Goal: Information Seeking & Learning: Learn about a topic

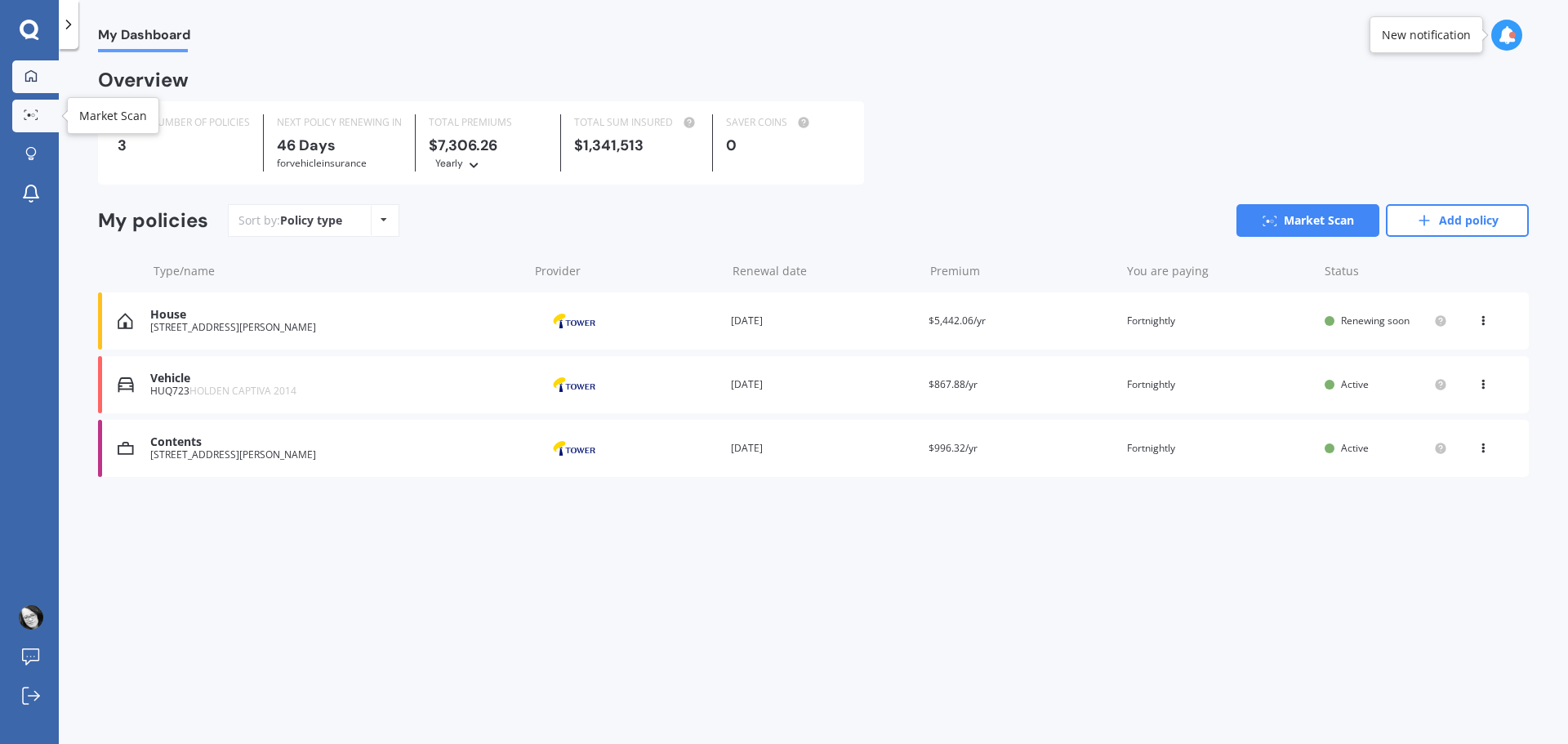
click at [25, 111] on icon at bounding box center [25, 112] width 3 height 2
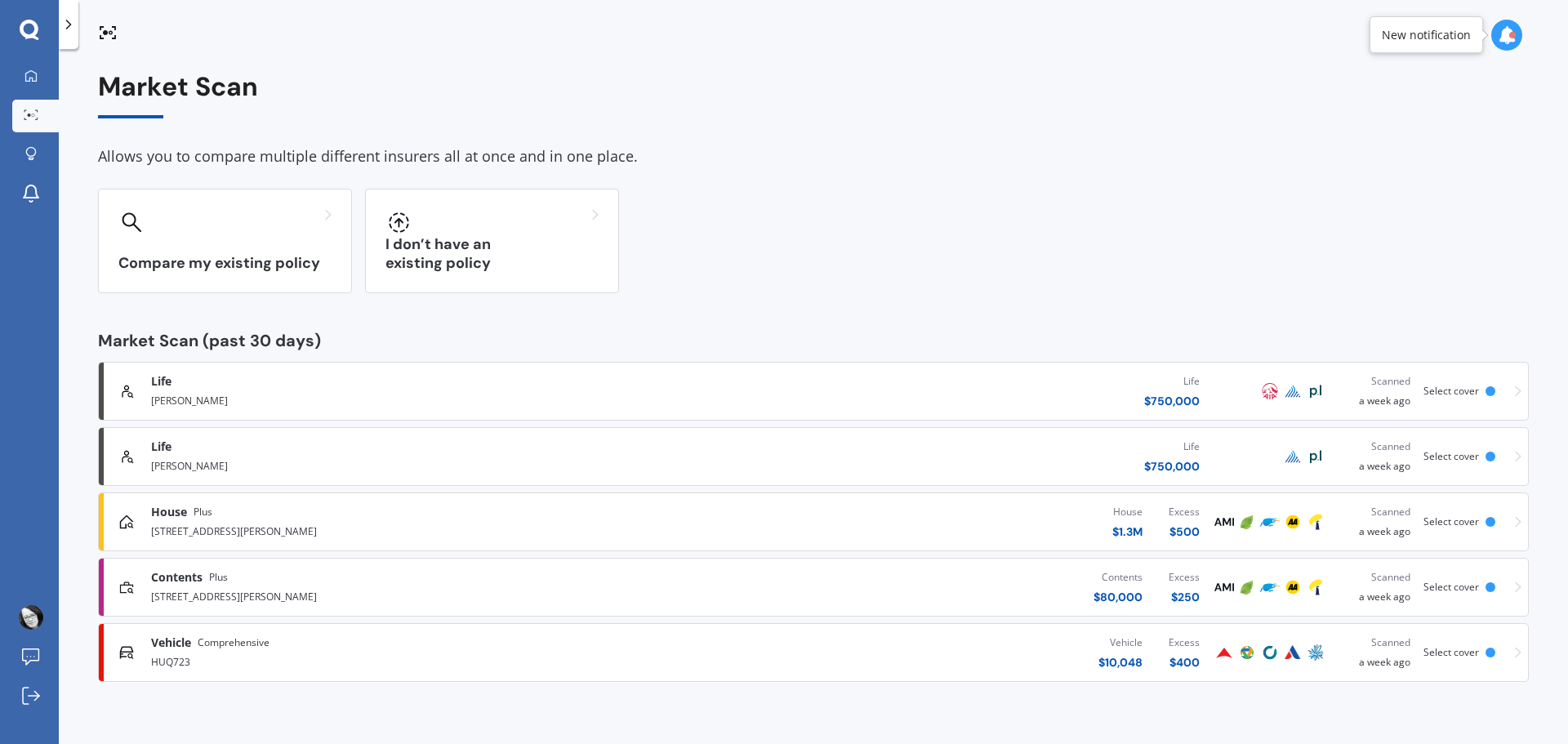
click at [1457, 390] on span "Select cover" at bounding box center [1451, 391] width 55 height 14
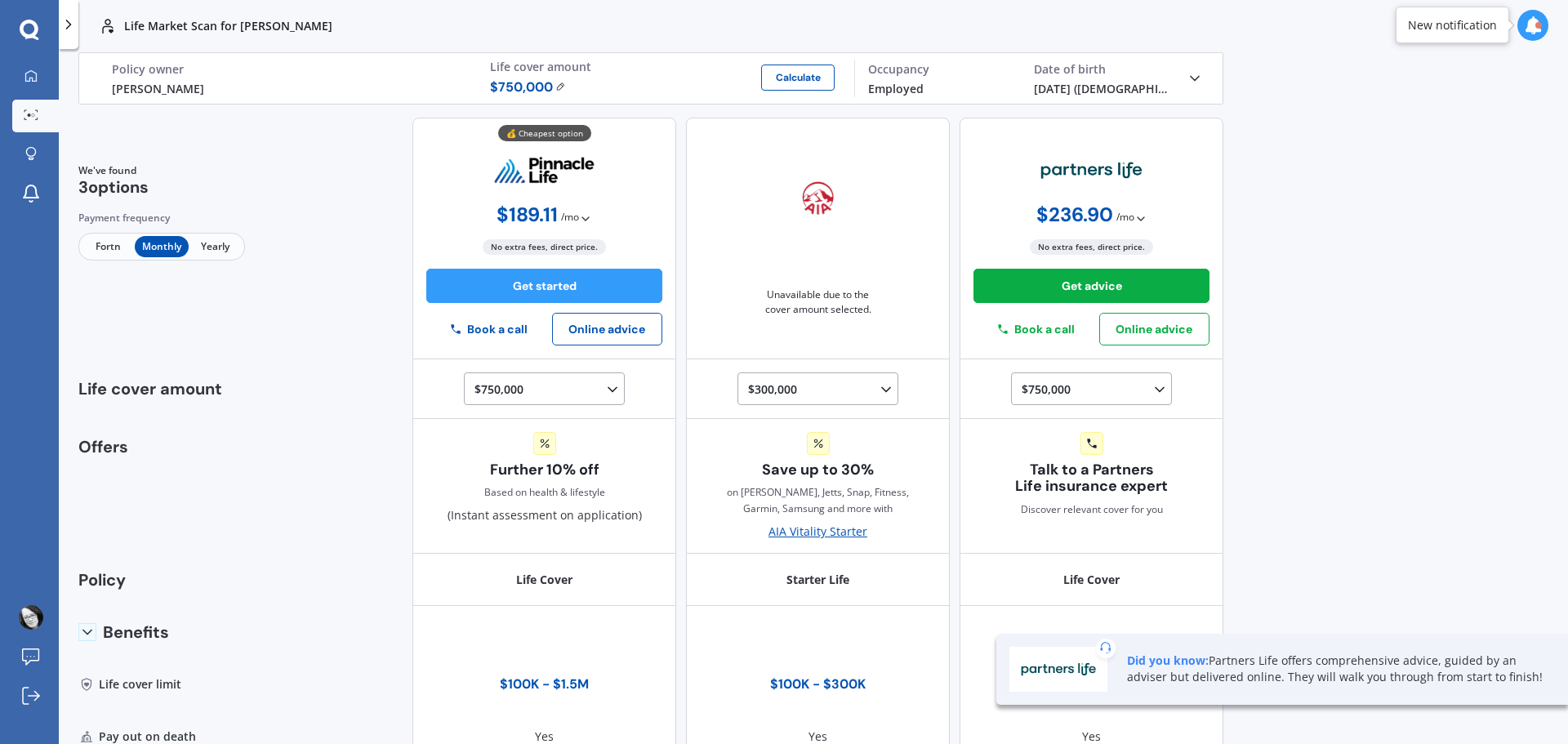
click at [89, 243] on span "Fortn" at bounding box center [108, 246] width 53 height 21
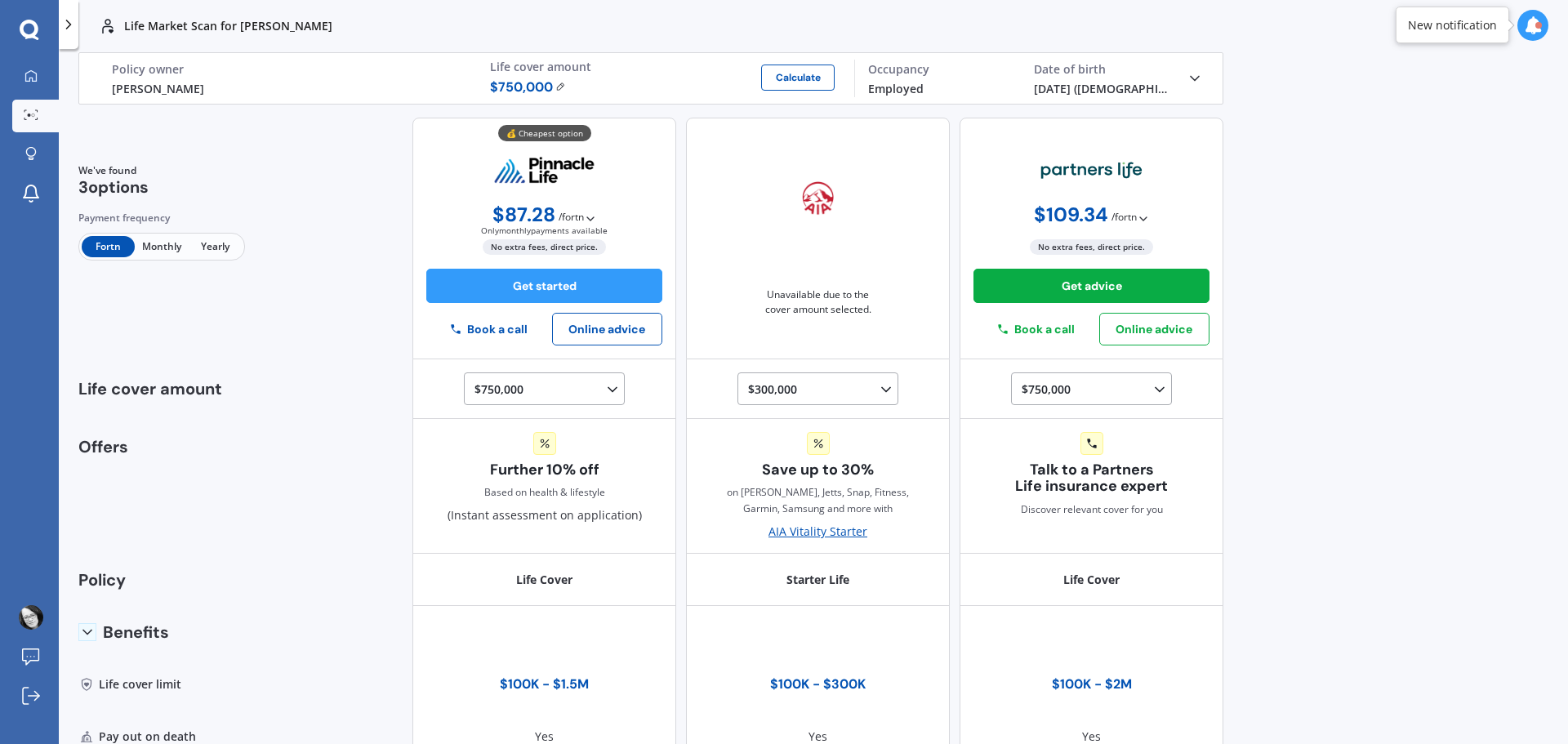
click at [1187, 80] on icon at bounding box center [1195, 78] width 16 height 16
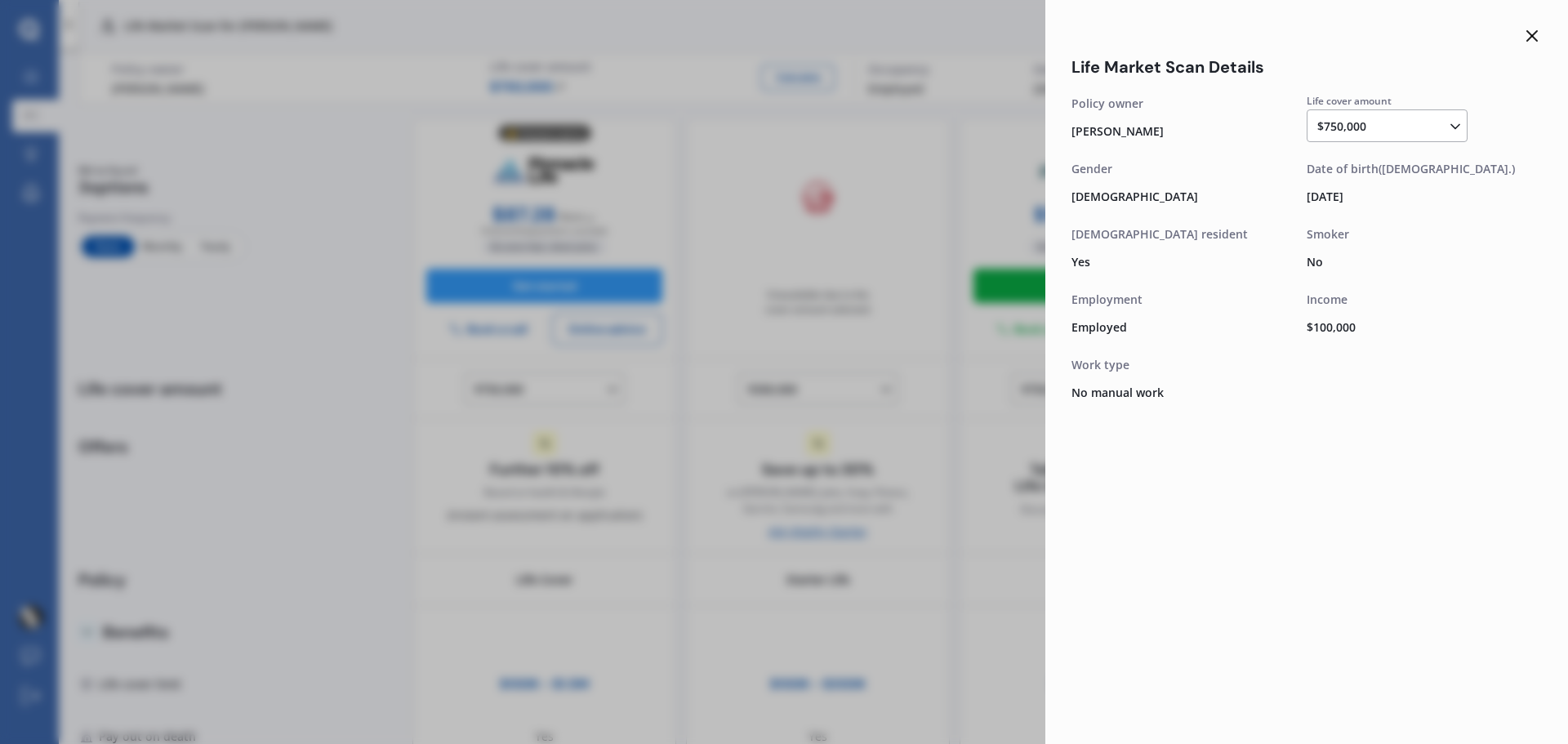
click at [1328, 194] on div "[DATE]" at bounding box center [1424, 196] width 236 height 23
click at [1530, 36] on icon at bounding box center [1532, 36] width 19 height 19
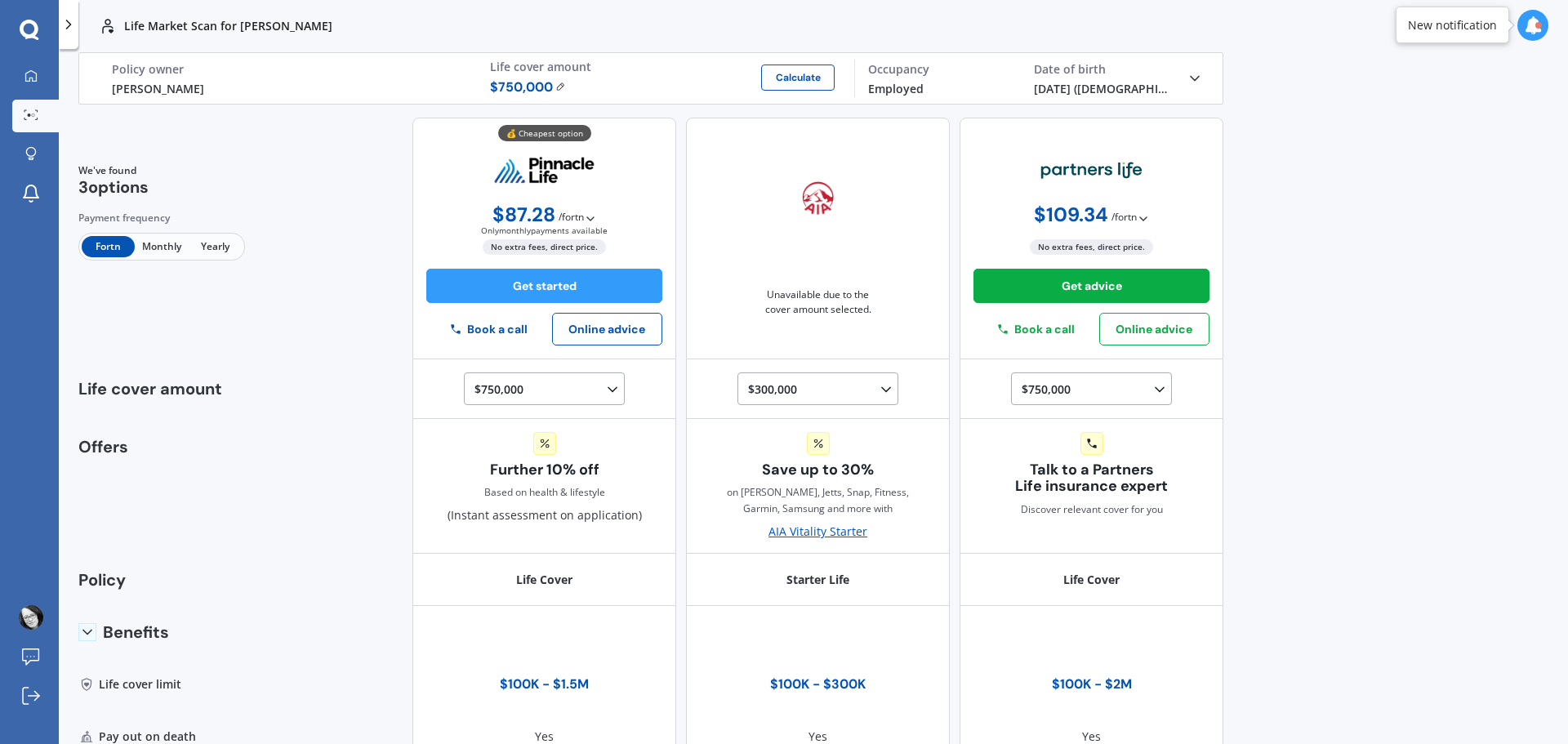
click at [29, 30] on icon at bounding box center [29, 30] width 19 height 21
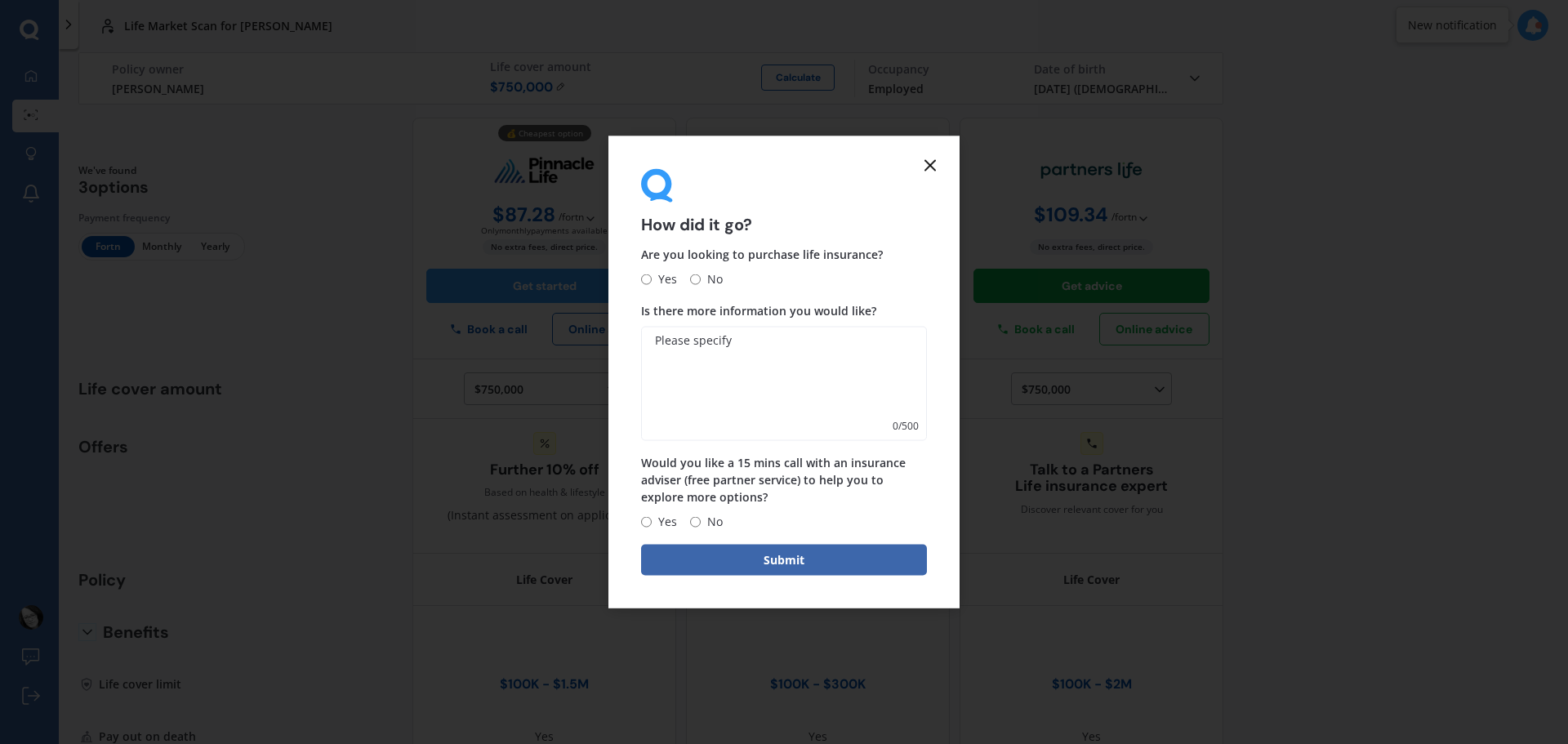
click at [929, 165] on line at bounding box center [930, 165] width 10 height 10
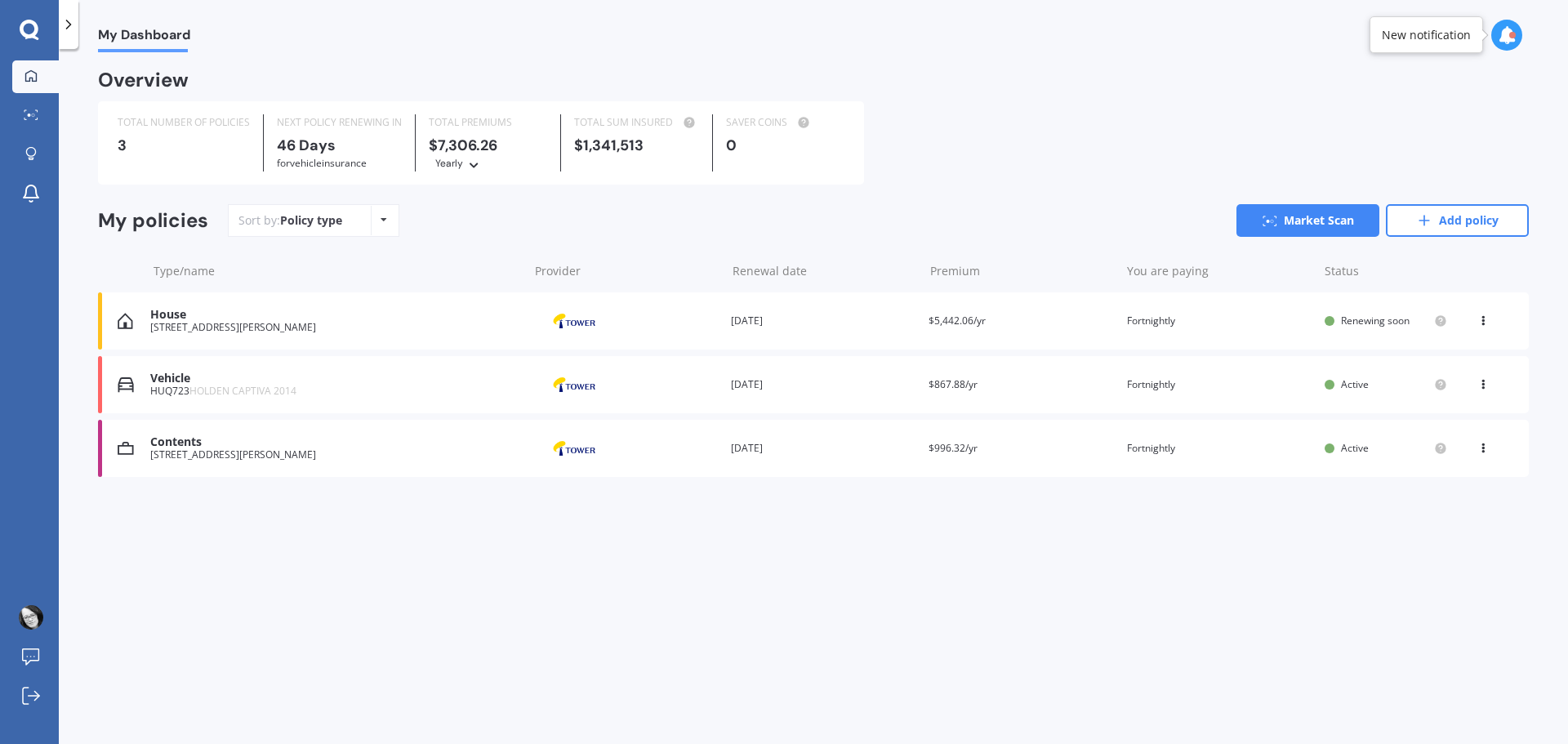
click at [1509, 34] on icon at bounding box center [1507, 35] width 18 height 18
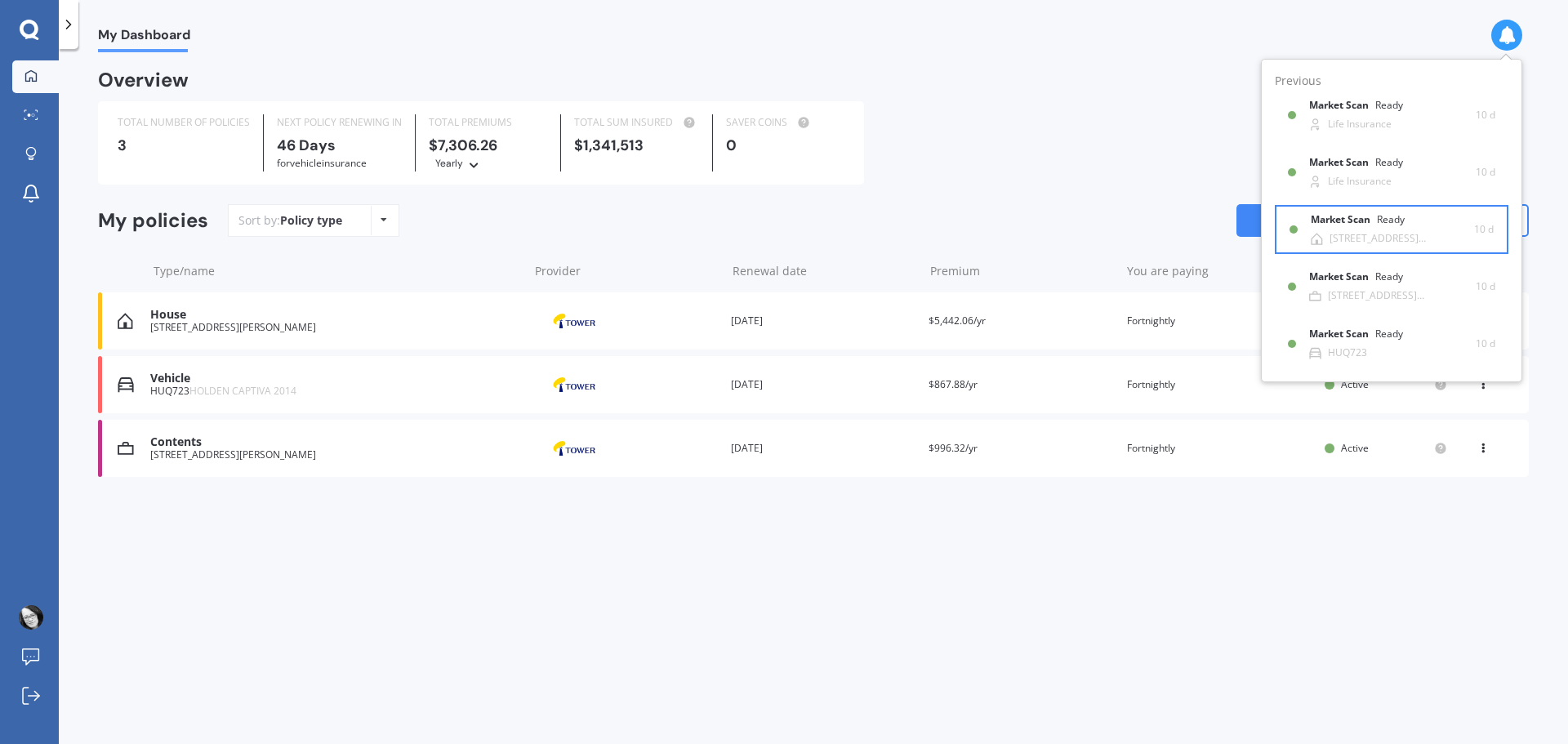
click at [1361, 235] on div "[STREET_ADDRESS][PERSON_NAME]" at bounding box center [1401, 239] width 144 height 12
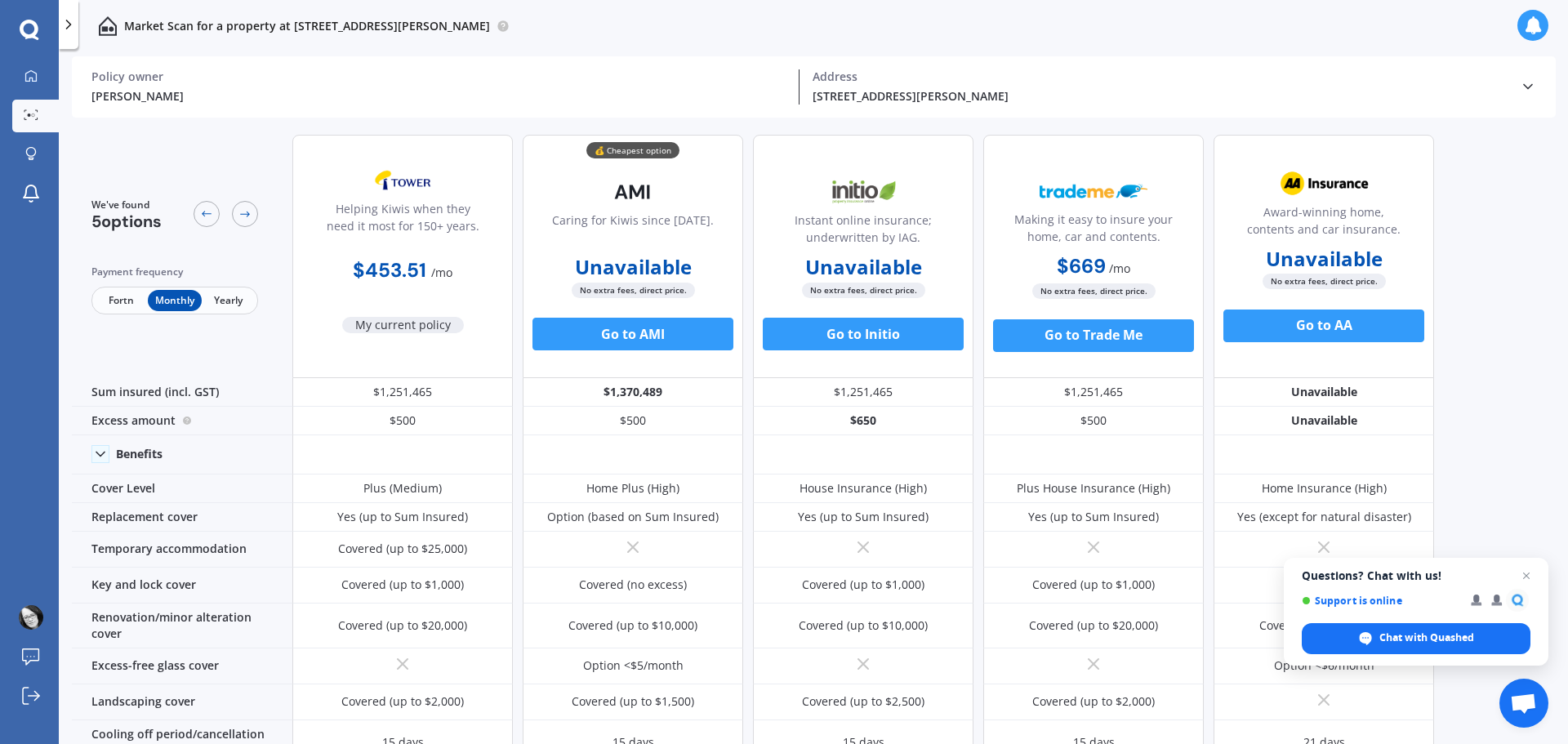
click at [121, 302] on span "Fortn" at bounding box center [121, 301] width 53 height 21
click at [32, 76] on icon at bounding box center [30, 76] width 13 height 13
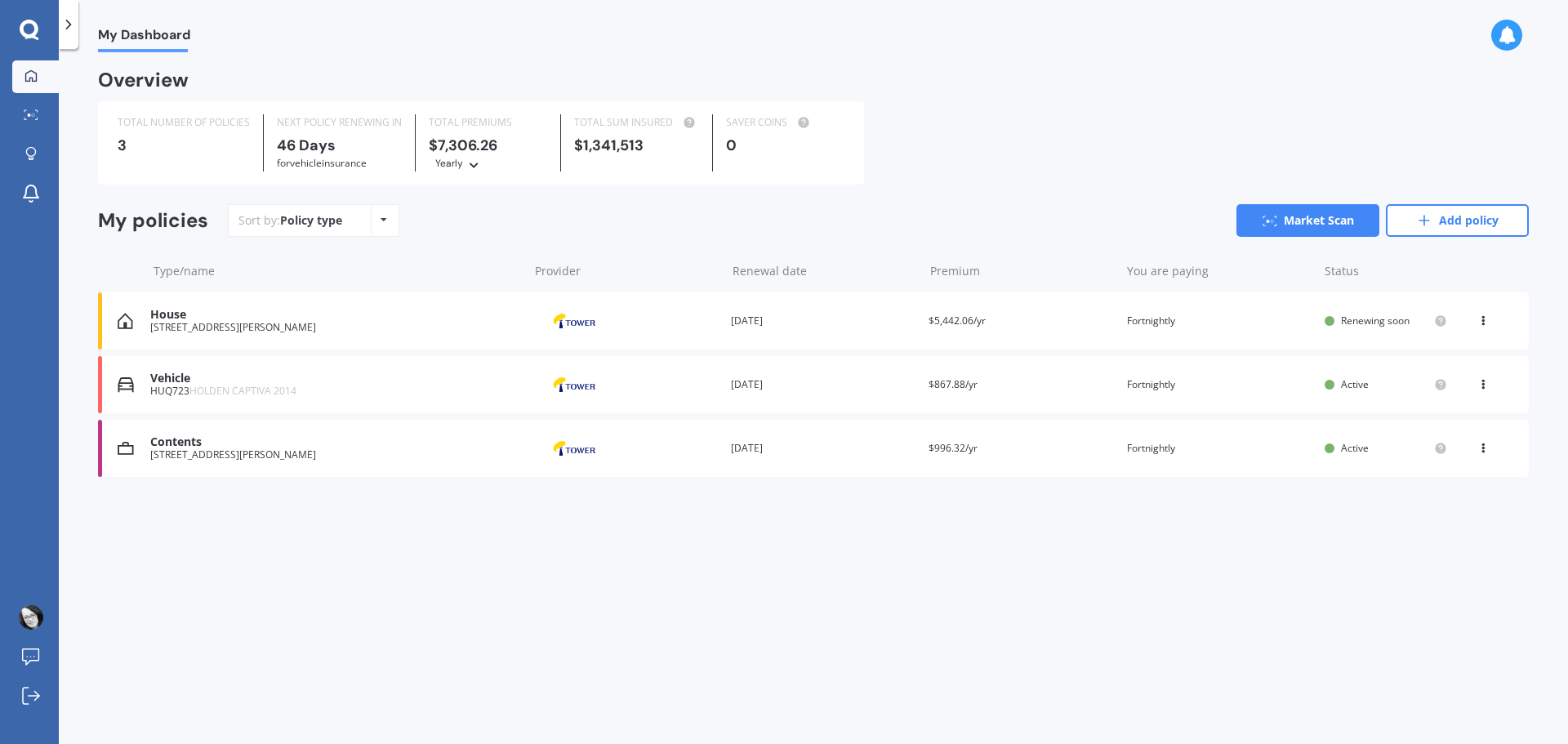
click at [181, 324] on div "[STREET_ADDRESS][PERSON_NAME]" at bounding box center [336, 328] width 370 height 12
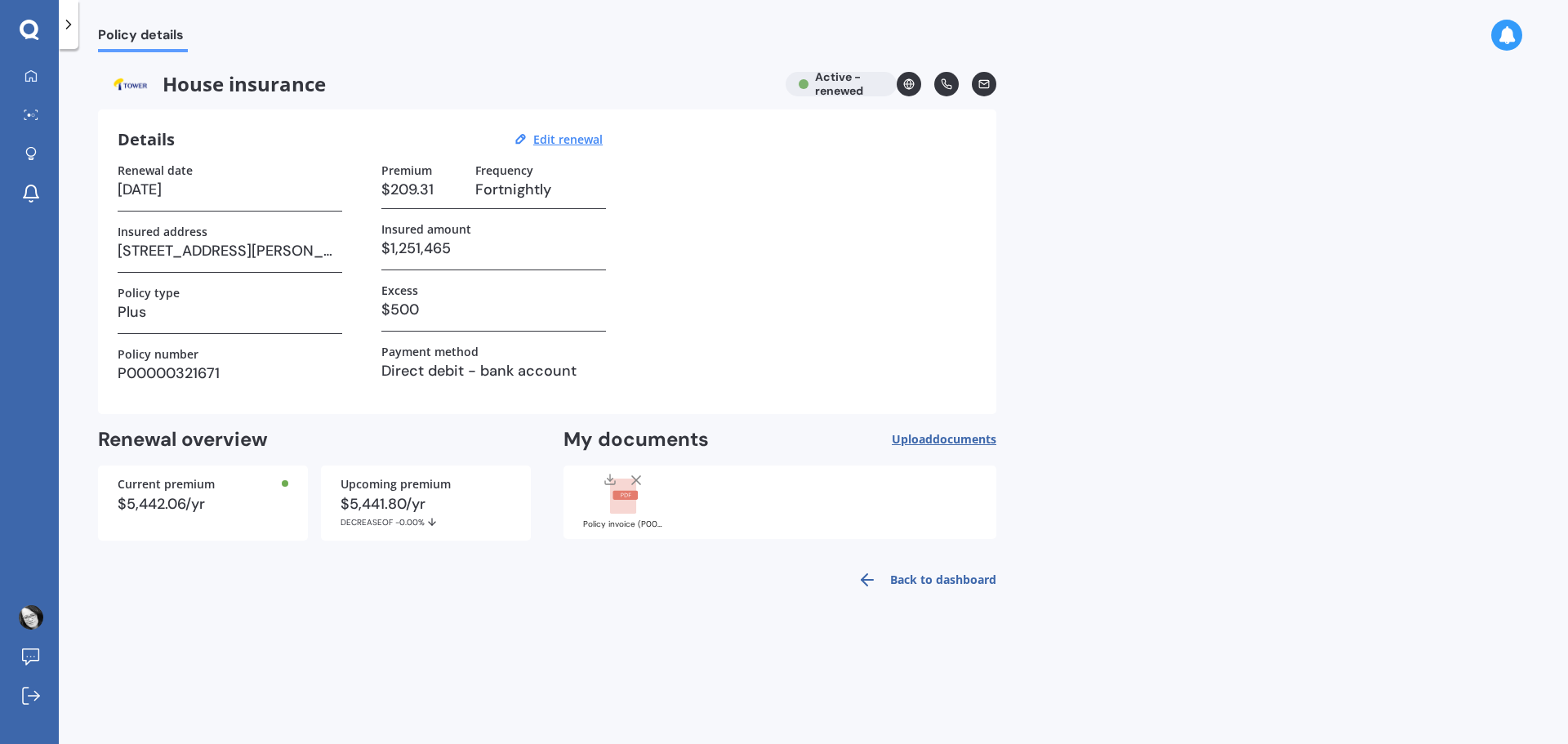
click at [611, 482] on icon at bounding box center [609, 479] width 13 height 13
click at [960, 577] on link "Back to dashboard" at bounding box center [921, 580] width 148 height 39
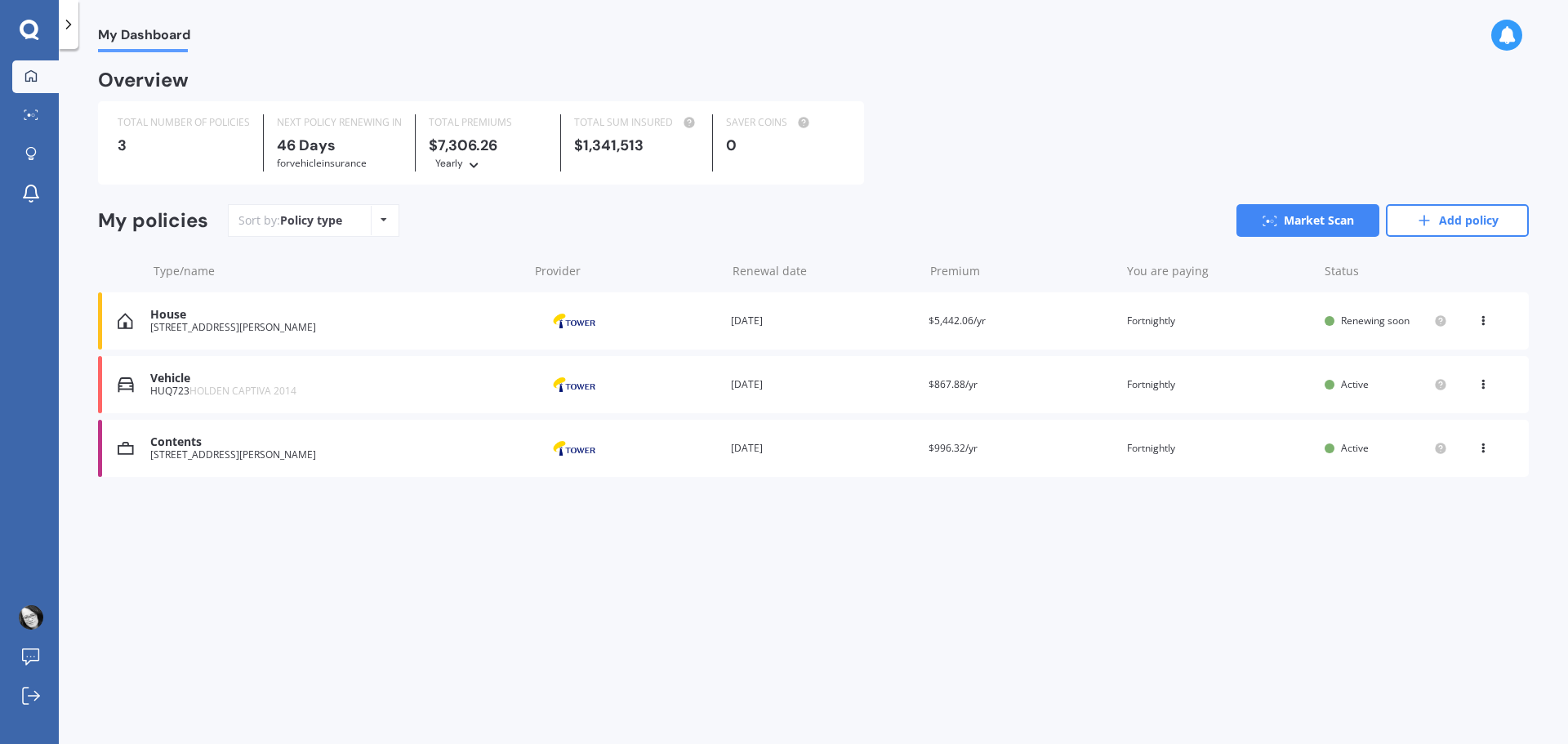
click at [1479, 391] on div "View option View policy Delete" at bounding box center [1485, 384] width 15 height 16
click at [253, 395] on span "HOLDEN CAPTIVA 2014" at bounding box center [242, 391] width 107 height 14
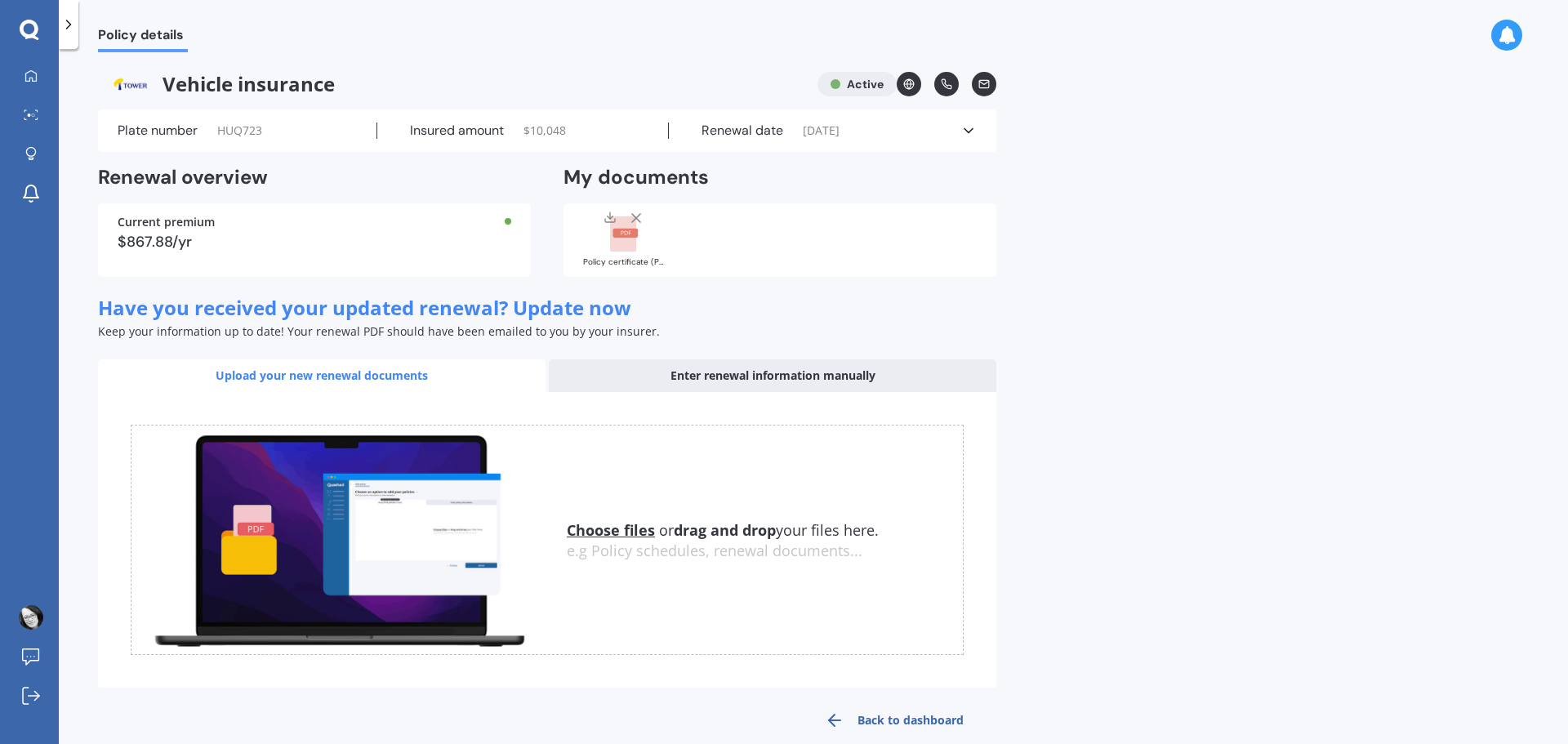
click at [611, 215] on icon at bounding box center [609, 216] width 13 height 13
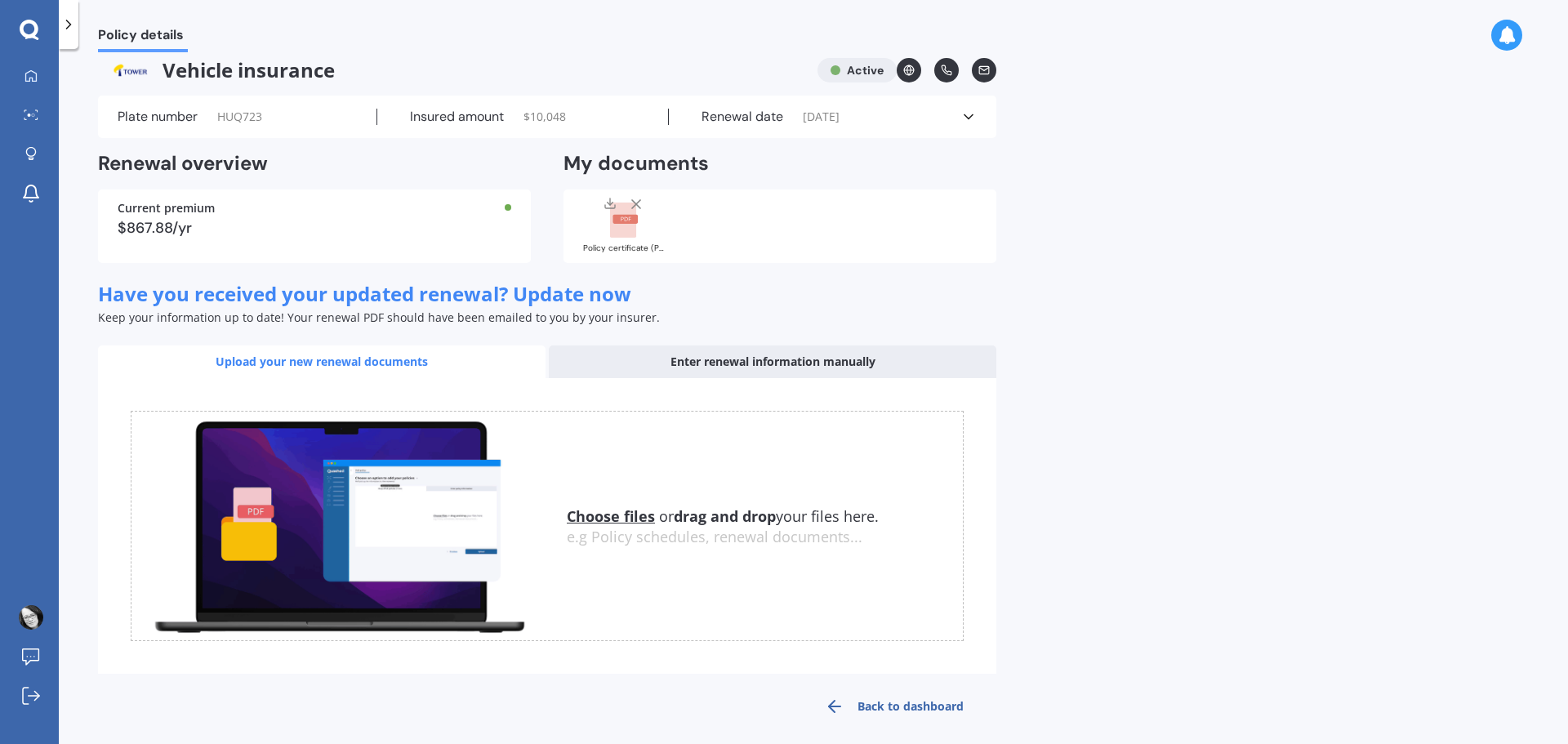
scroll to position [25, 0]
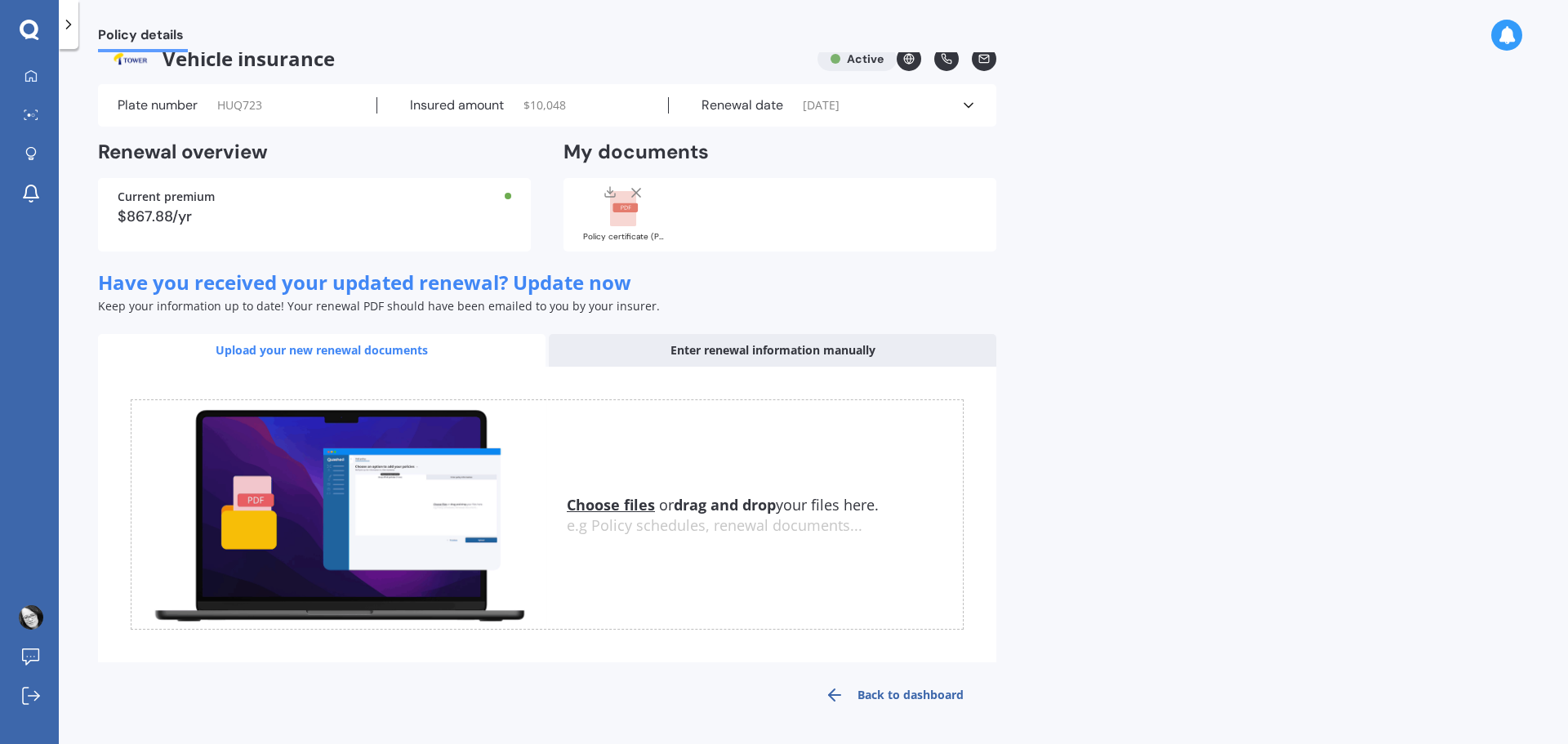
click at [892, 695] on link "Back to dashboard" at bounding box center [894, 695] width 205 height 39
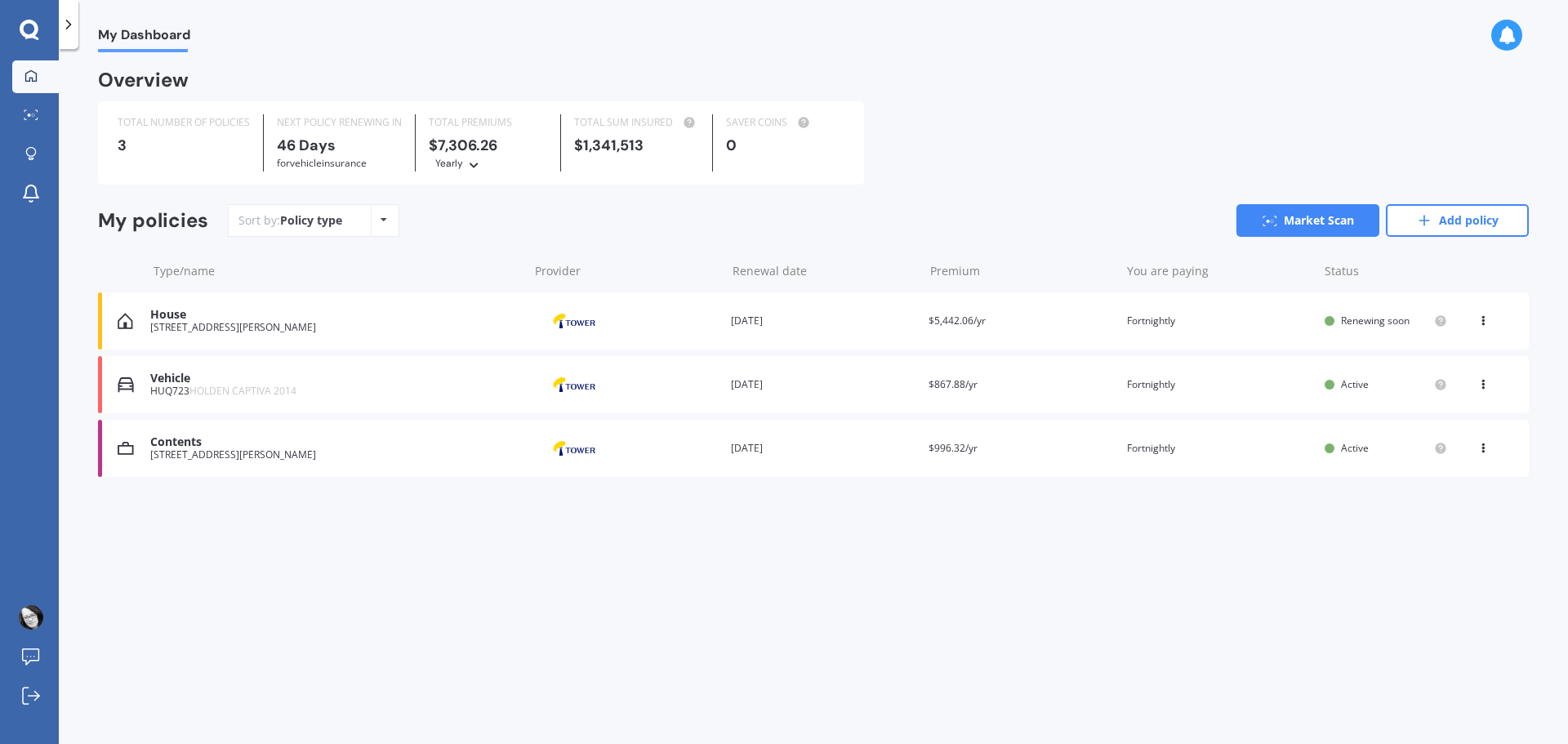
click at [189, 446] on div "Contents" at bounding box center [336, 442] width 370 height 14
